Goal: Information Seeking & Learning: Learn about a topic

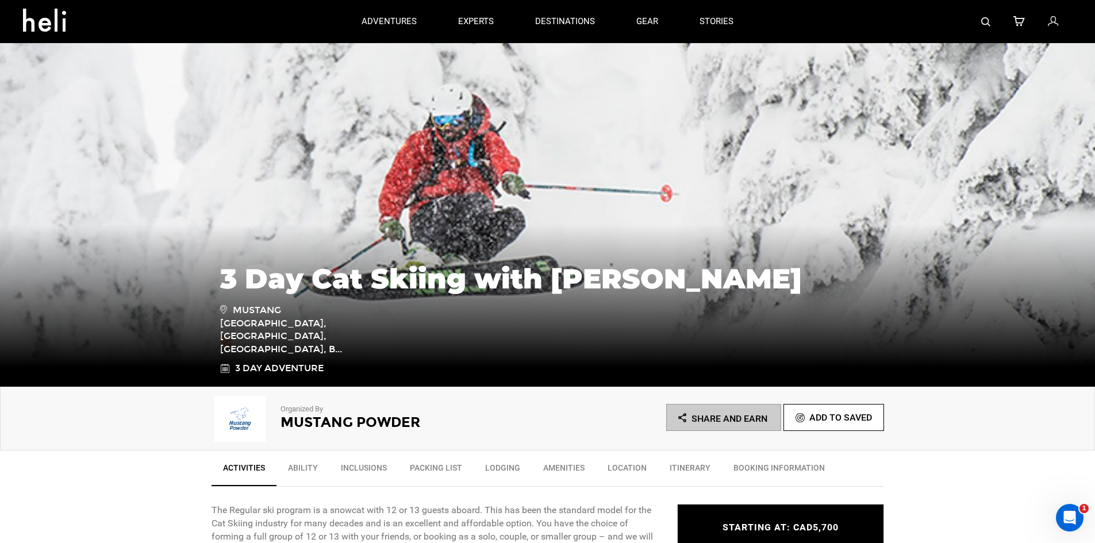
click at [990, 23] on img at bounding box center [985, 21] width 9 height 9
click at [979, 26] on div at bounding box center [913, 21] width 318 height 43
click at [984, 22] on img at bounding box center [985, 21] width 9 height 9
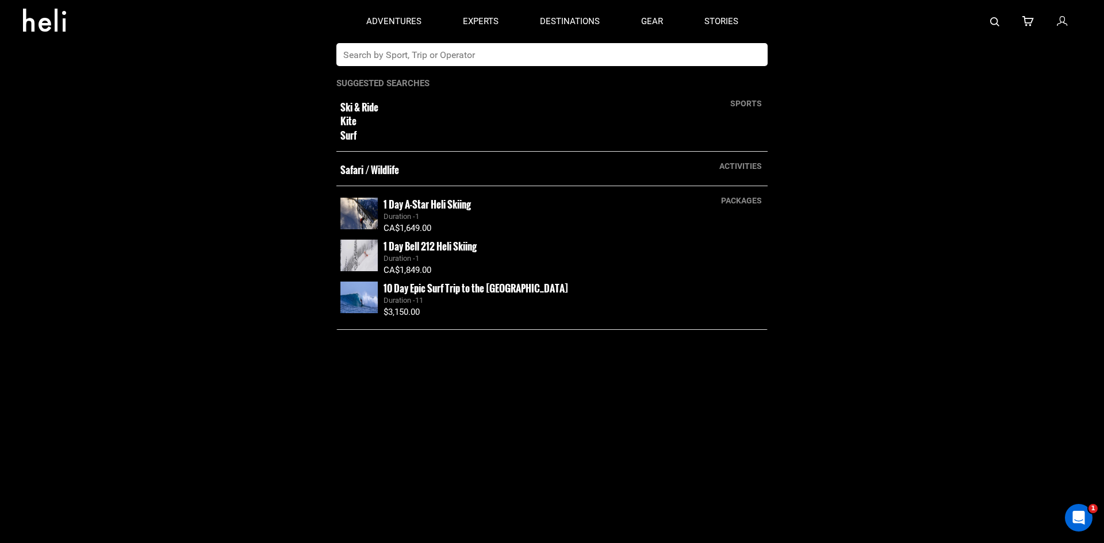
click at [496, 54] on input "text" at bounding box center [540, 54] width 408 height 23
type input "white grizzly"
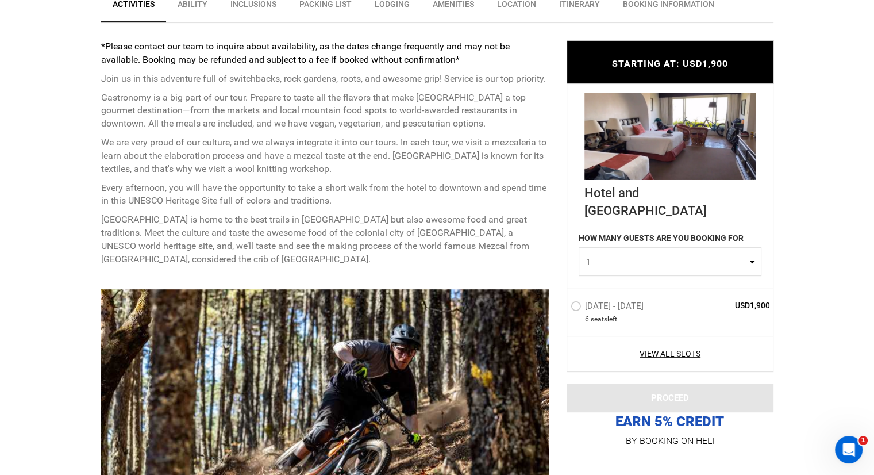
scroll to position [172, 0]
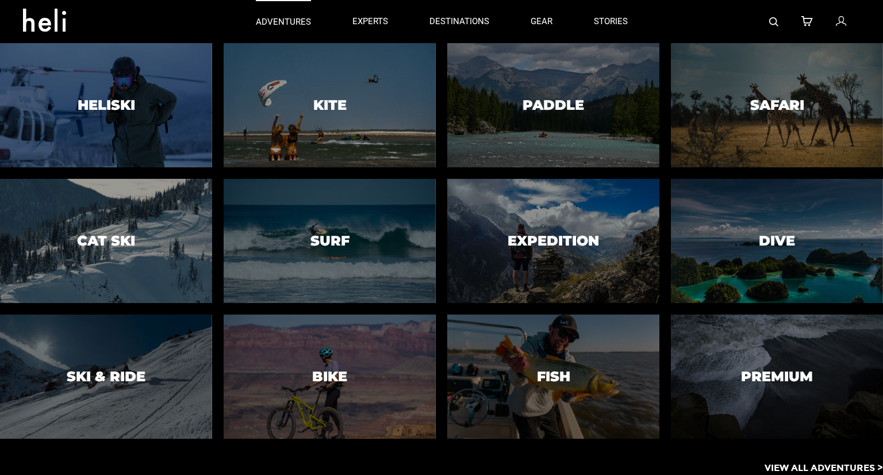
click at [269, 26] on p "adventures" at bounding box center [283, 22] width 55 height 12
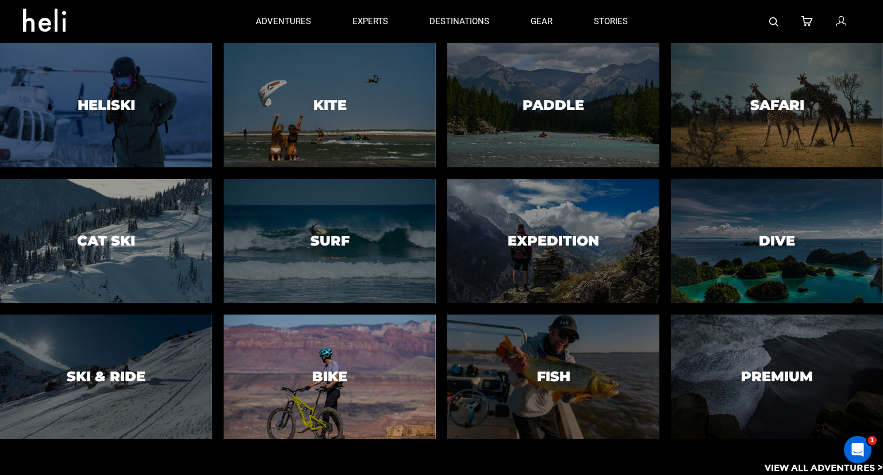
click at [262, 372] on div at bounding box center [329, 376] width 216 height 126
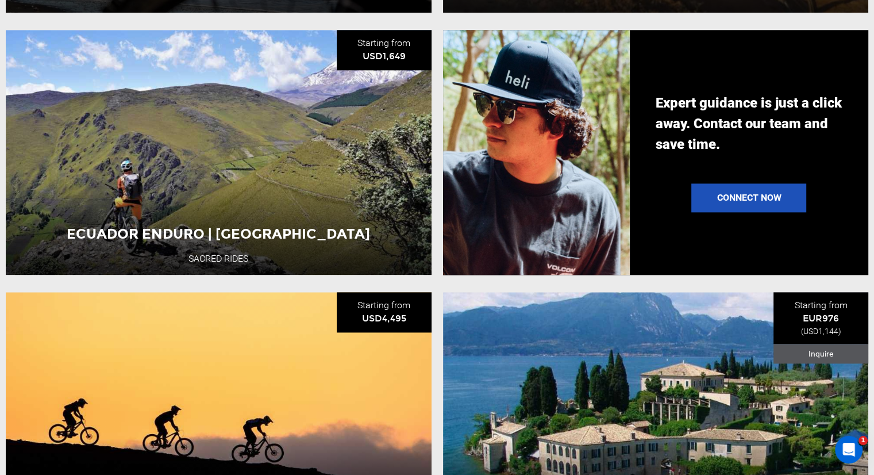
scroll to position [1322, 0]
